Goal: Download file/media

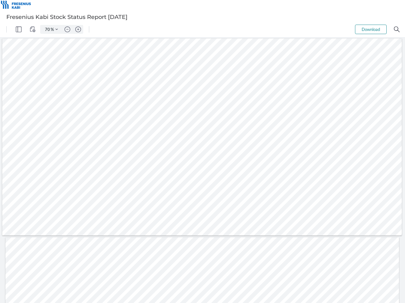
click at [19, 29] on img "Panel" at bounding box center [19, 30] width 6 height 6
click at [33, 29] on img "View Controls" at bounding box center [33, 30] width 6 height 6
click at [48, 29] on input "55" at bounding box center [46, 30] width 9 height 6
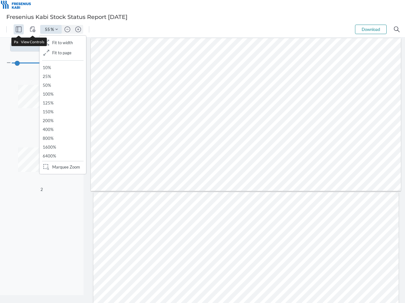
click at [57, 29] on img "Zoom Controls" at bounding box center [56, 29] width 3 height 3
click at [67, 29] on img "Zoom out" at bounding box center [67, 30] width 6 height 6
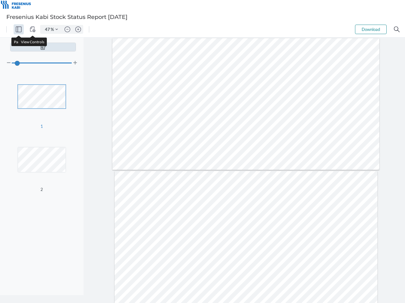
click at [78, 29] on img "Zoom in" at bounding box center [78, 30] width 6 height 6
type input "55"
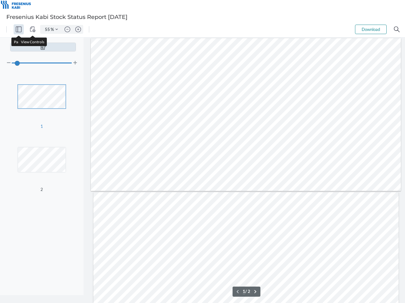
click at [370, 29] on button "Download" at bounding box center [371, 29] width 32 height 9
click at [396, 29] on img "Search" at bounding box center [396, 30] width 6 height 6
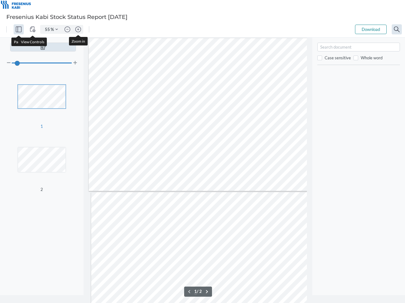
click at [193, 292] on div at bounding box center [243, 271] width 305 height 159
